Goal: Transaction & Acquisition: Purchase product/service

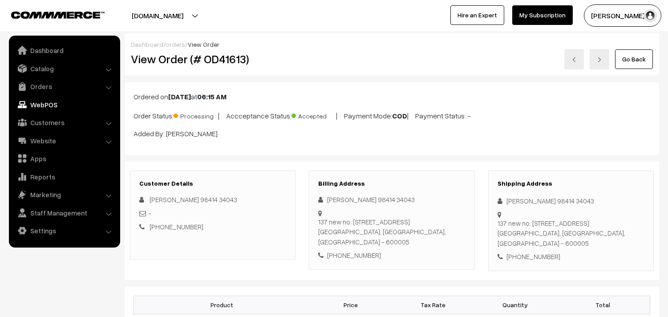
scroll to position [643, 0]
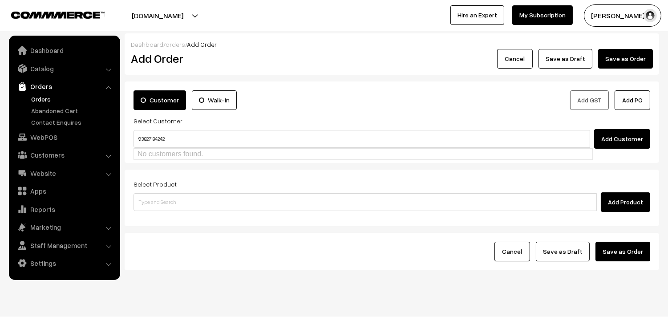
click at [155, 134] on input "93827 84242" at bounding box center [362, 139] width 457 height 18
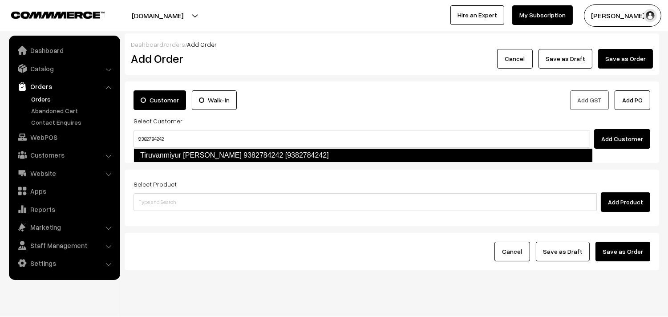
click at [153, 151] on link "Tiruvanmiyur Seshadri 9382784242 [9382784242]" at bounding box center [364, 155] width 460 height 14
type input "9382784242"
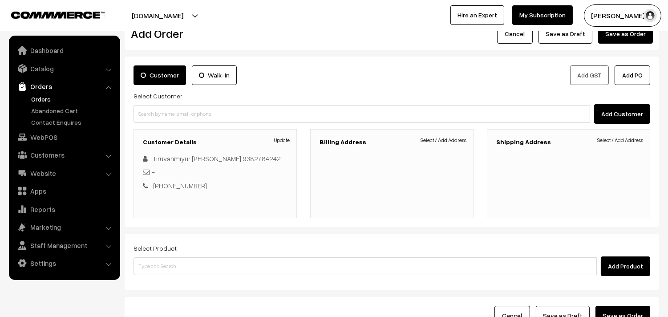
scroll to position [99, 0]
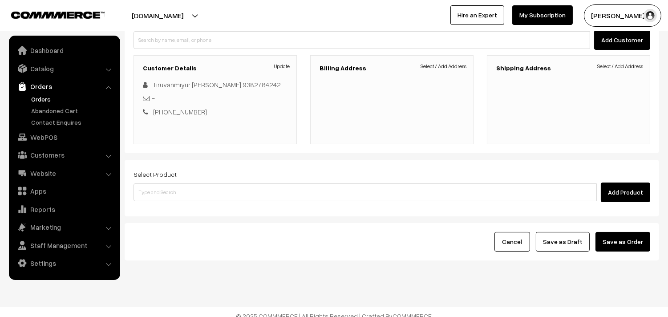
click at [452, 67] on link "Select / Add Address" at bounding box center [444, 66] width 46 height 8
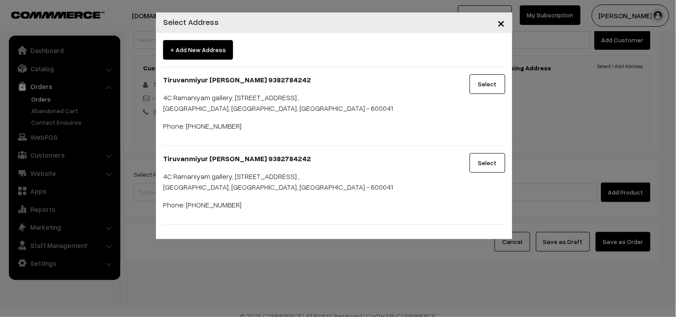
click at [489, 79] on button "Select" at bounding box center [487, 84] width 36 height 20
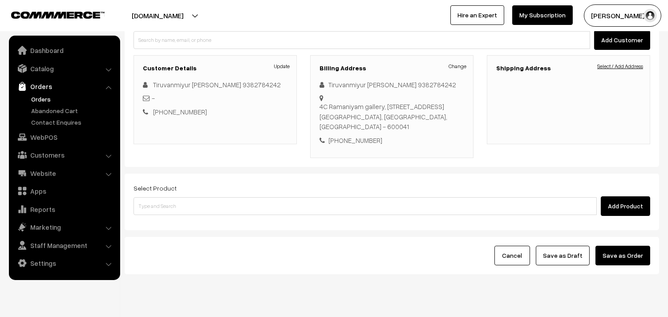
click at [598, 63] on link "Select / Add Address" at bounding box center [621, 66] width 46 height 8
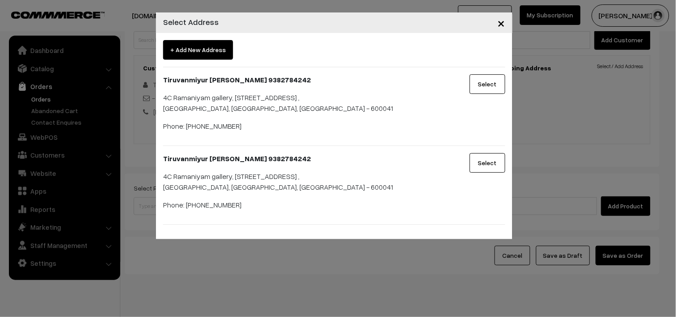
click at [492, 73] on div "+ Add New Address Tiruvanmiyur Seshadri 9382784242 4C Ramaniyam gallery, 18/1, …" at bounding box center [334, 132] width 342 height 185
click at [480, 81] on button "Select" at bounding box center [487, 84] width 36 height 20
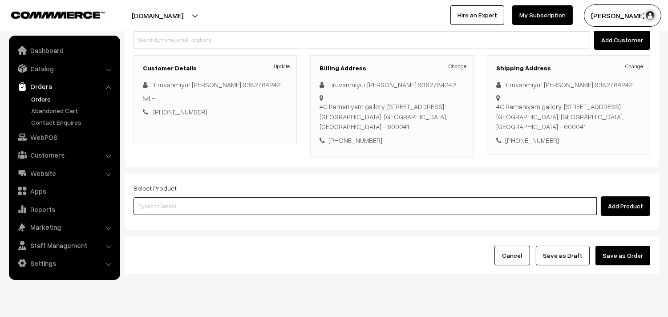
click at [198, 197] on input at bounding box center [366, 206] width 464 height 18
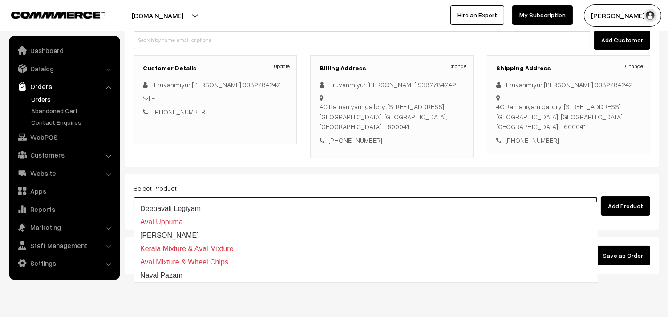
type input "a"
type input "aval mix"
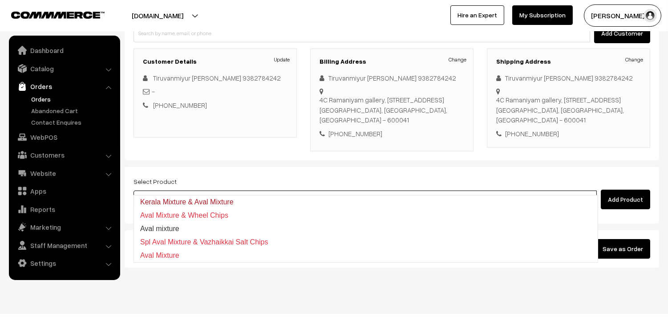
scroll to position [107, 0]
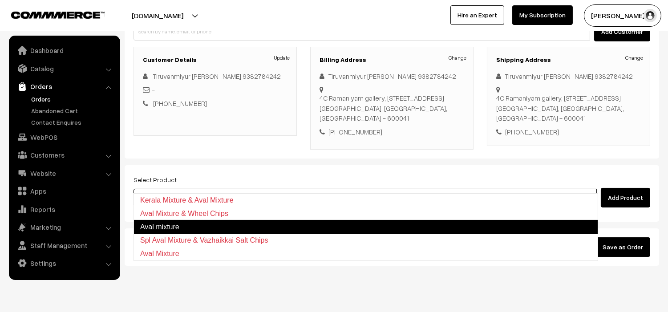
drag, startPoint x: 179, startPoint y: 219, endPoint x: 175, endPoint y: 226, distance: 9.0
click at [175, 226] on ul "Kerala Mixture & Aval Mixture Aval Mixture & Wheel Chips Aval mixture Spl Aval …" at bounding box center [366, 227] width 465 height 68
click at [175, 226] on link "Aval mixture" at bounding box center [366, 227] width 465 height 14
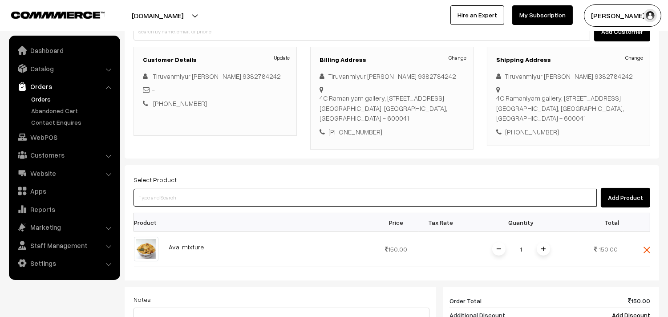
click at [173, 189] on input at bounding box center [366, 198] width 464 height 18
type input "spl th"
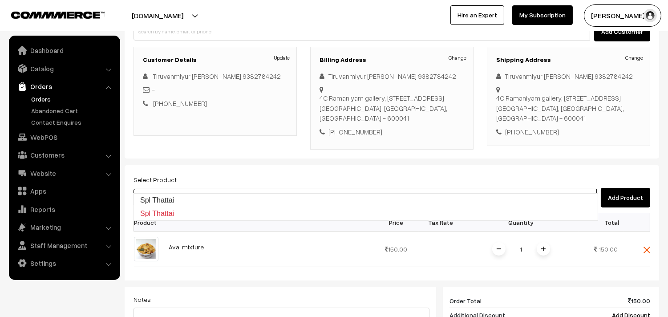
click at [173, 189] on input "spl th" at bounding box center [366, 198] width 464 height 18
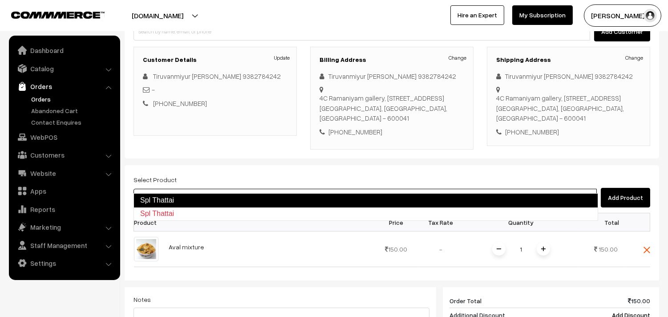
click at [170, 196] on link "Spl Thattai" at bounding box center [366, 200] width 465 height 14
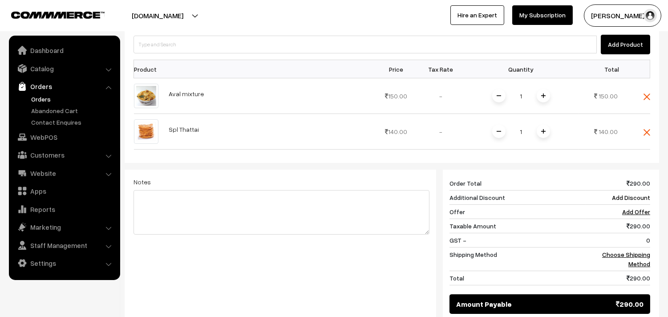
scroll to position [305, 0]
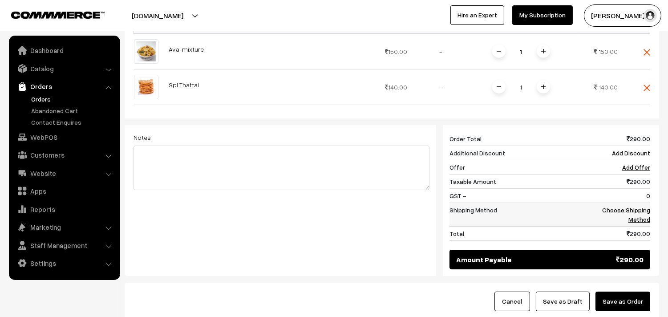
click at [640, 206] on link "Choose Shipping Method" at bounding box center [627, 214] width 48 height 17
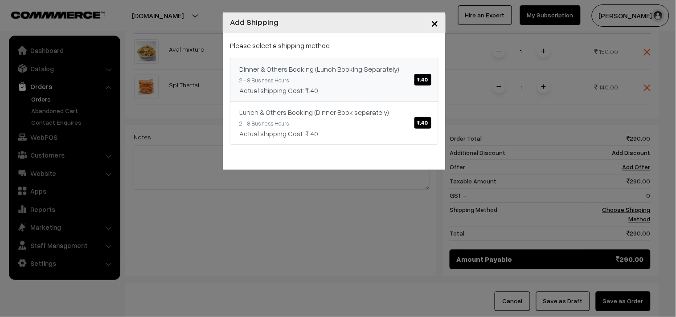
click at [407, 81] on link "Dinner & Others Booking (Lunch Booking Separately) ₹.40 2 - 8 Business Hours Ac…" at bounding box center [334, 80] width 208 height 44
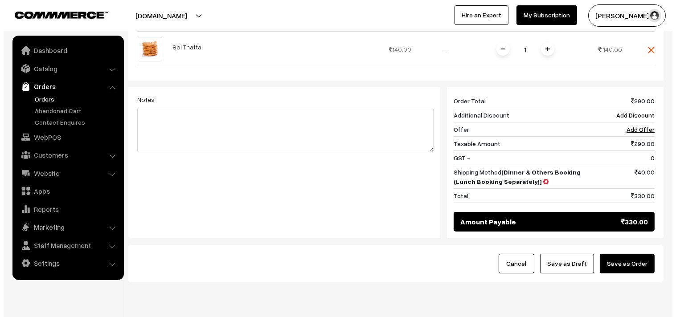
scroll to position [360, 0]
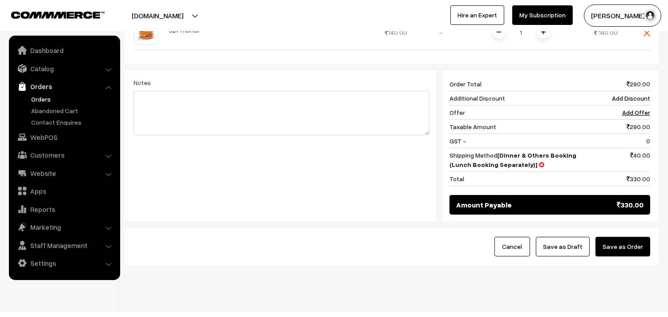
click at [629, 240] on button "Save as Order" at bounding box center [623, 247] width 55 height 20
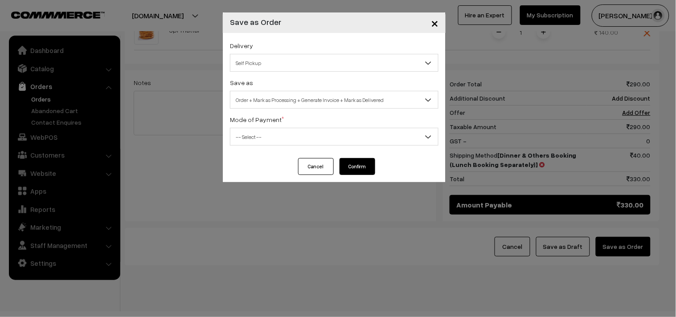
click at [307, 77] on div "Save as Order Order + Mark as Processing Order + Mark as Processing + Generate …" at bounding box center [334, 93] width 208 height 32
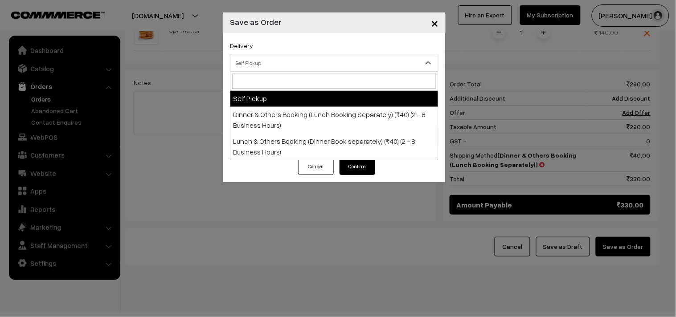
click at [299, 61] on span "Self Pickup" at bounding box center [334, 63] width 208 height 16
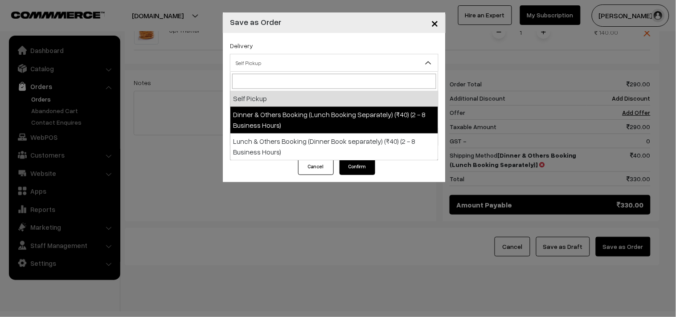
select select "DOB1"
select select "3"
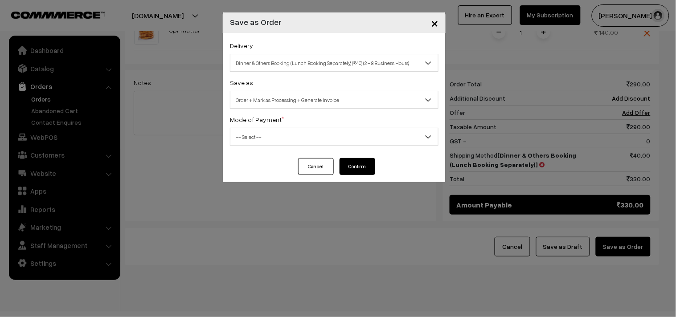
click at [293, 112] on div "Delivery Self Pickup Dinner & Others Booking (Lunch Booking Separately) (₹40) (…" at bounding box center [334, 95] width 223 height 125
drag, startPoint x: 304, startPoint y: 110, endPoint x: 291, endPoint y: 148, distance: 40.8
click at [303, 110] on div "Delivery Self Pickup Dinner & Others Booking (Lunch Booking Separately) (₹40) (…" at bounding box center [334, 95] width 223 height 125
click at [291, 114] on div "Mode of Payment * -- Select -- COD Cash Cheque NEFT Online Payment DD Others --…" at bounding box center [334, 130] width 208 height 32
drag, startPoint x: 289, startPoint y: 95, endPoint x: 285, endPoint y: 103, distance: 8.2
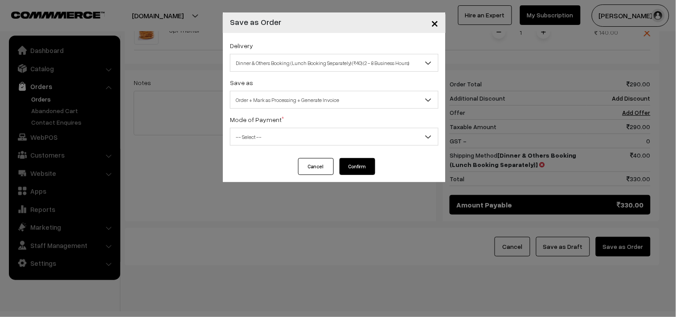
click at [288, 95] on span "Order + Mark as Processing + Generate Invoice" at bounding box center [334, 100] width 208 height 16
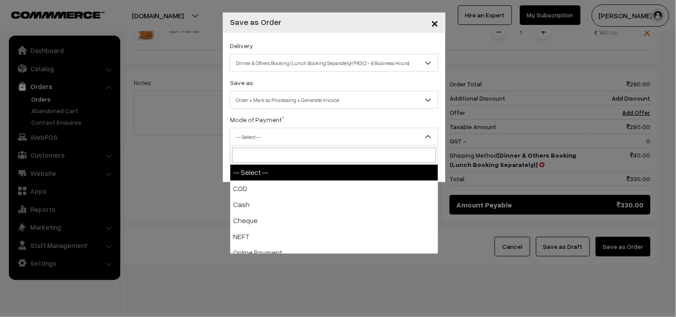
click at [269, 140] on span "-- Select --" at bounding box center [334, 137] width 208 height 16
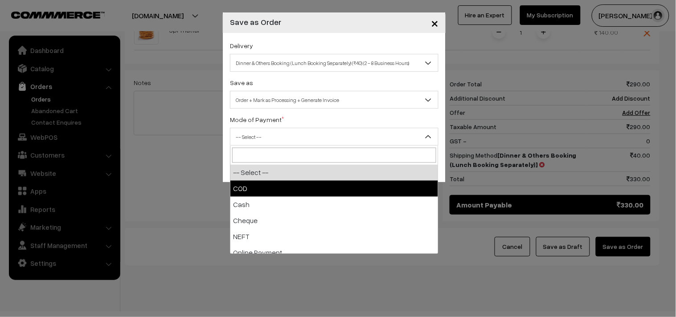
select select "1"
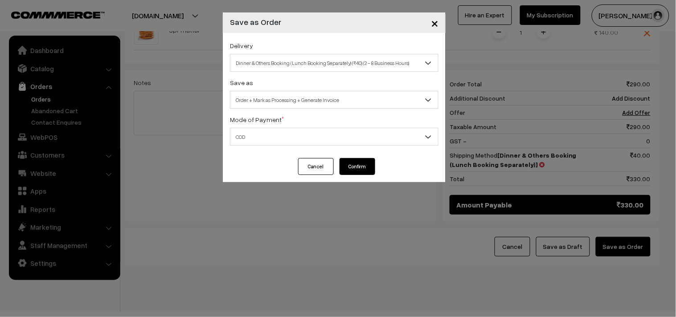
click at [374, 168] on button "Confirm" at bounding box center [357, 166] width 36 height 17
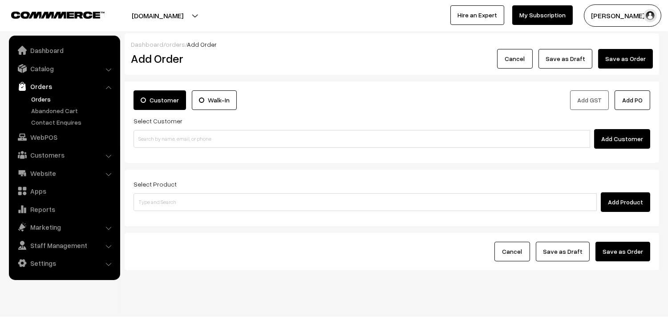
click at [50, 102] on link "Orders" at bounding box center [73, 98] width 88 height 9
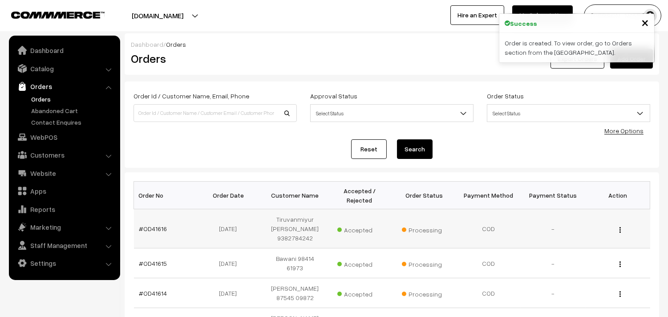
click at [152, 233] on td "#OD41616" at bounding box center [166, 228] width 65 height 39
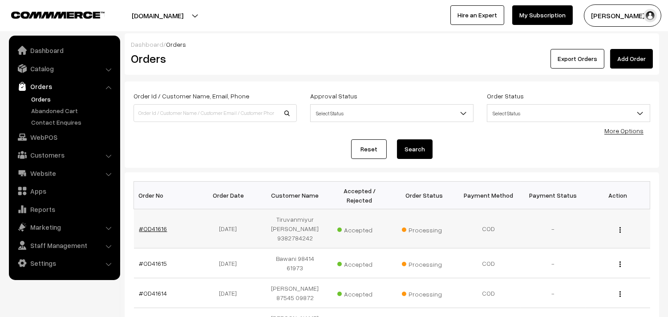
click at [161, 229] on link "#OD41616" at bounding box center [153, 229] width 28 height 8
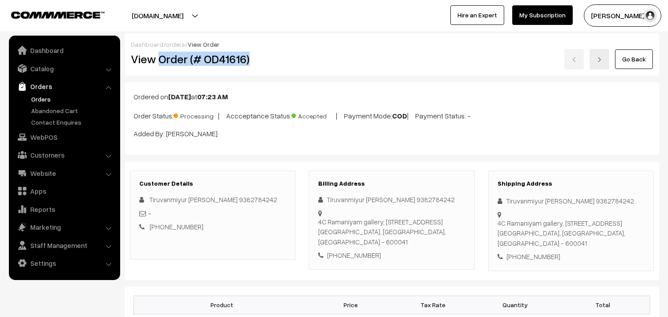
click at [257, 61] on h2 "View Order (# OD41616)" at bounding box center [213, 59] width 165 height 14
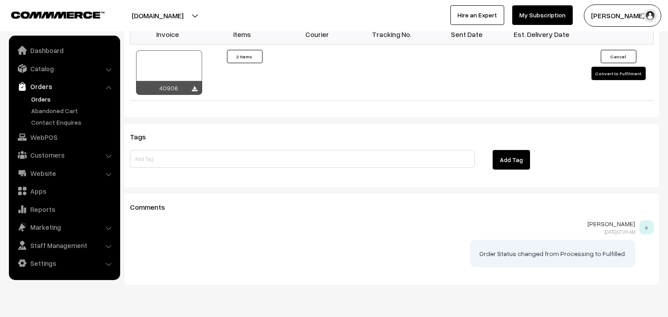
scroll to position [692, 0]
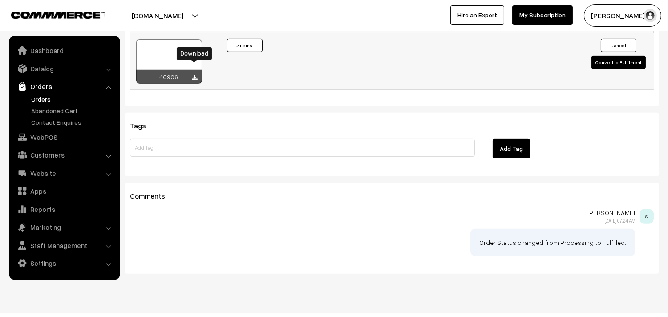
click at [196, 75] on icon at bounding box center [194, 78] width 5 height 6
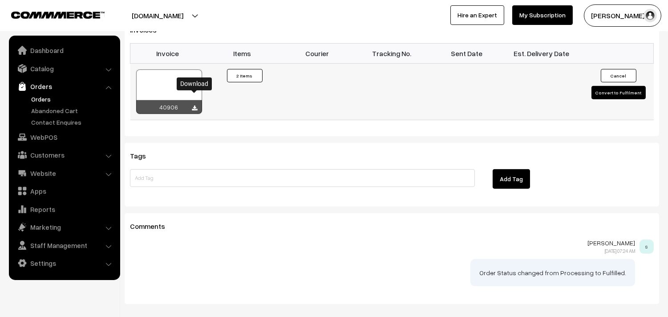
scroll to position [646, 0]
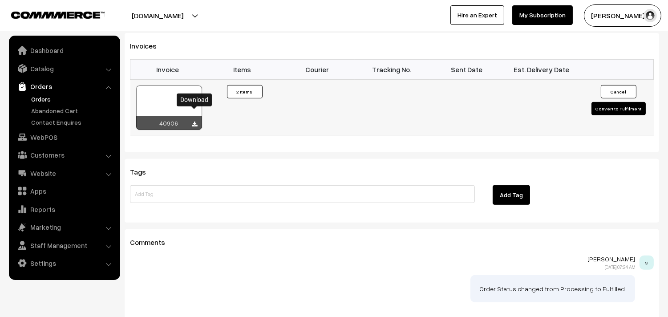
click at [167, 88] on div at bounding box center [169, 108] width 66 height 45
